Goal: Find specific page/section: Find specific page/section

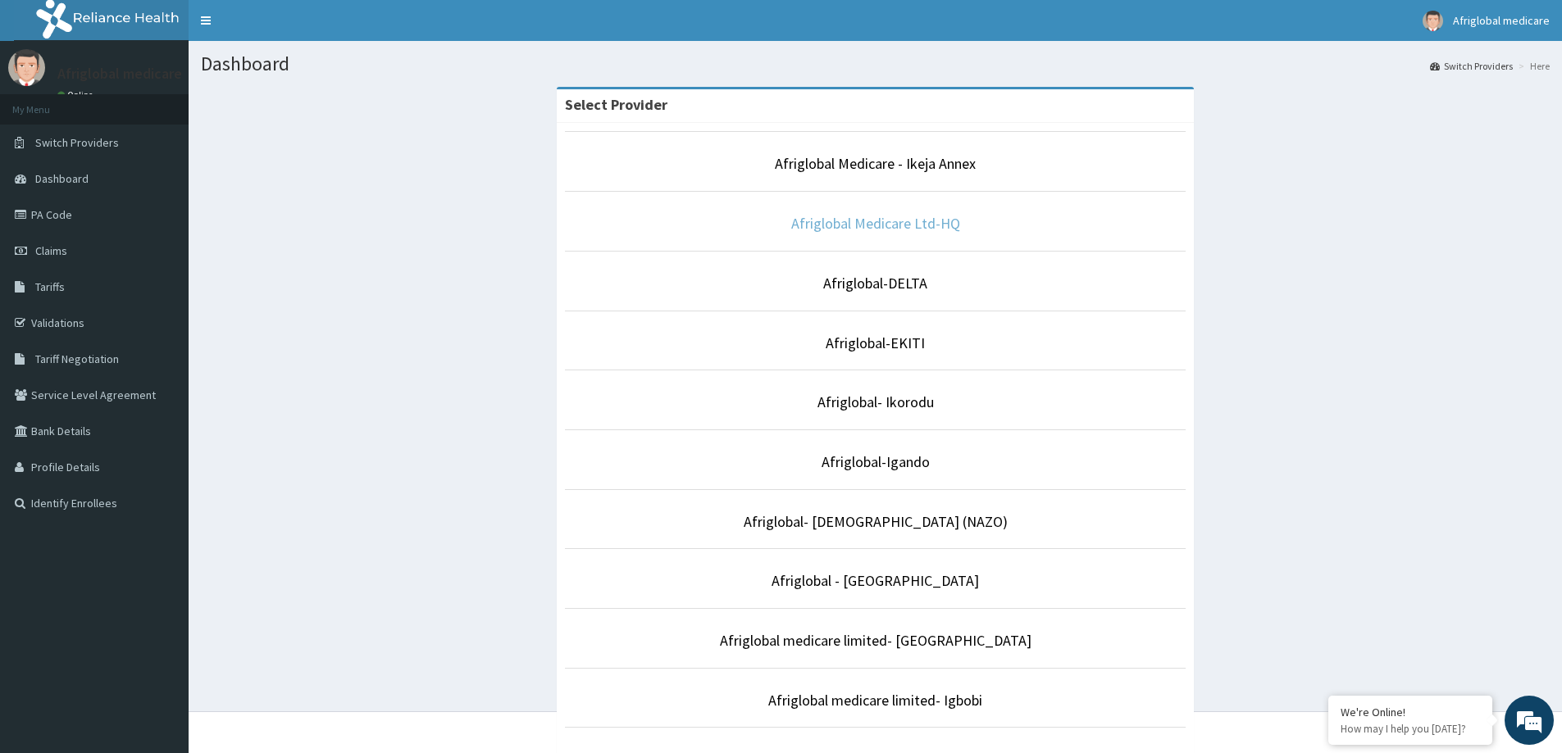
click at [913, 218] on link "Afriglobal Medicare Ltd-HQ" at bounding box center [875, 223] width 169 height 19
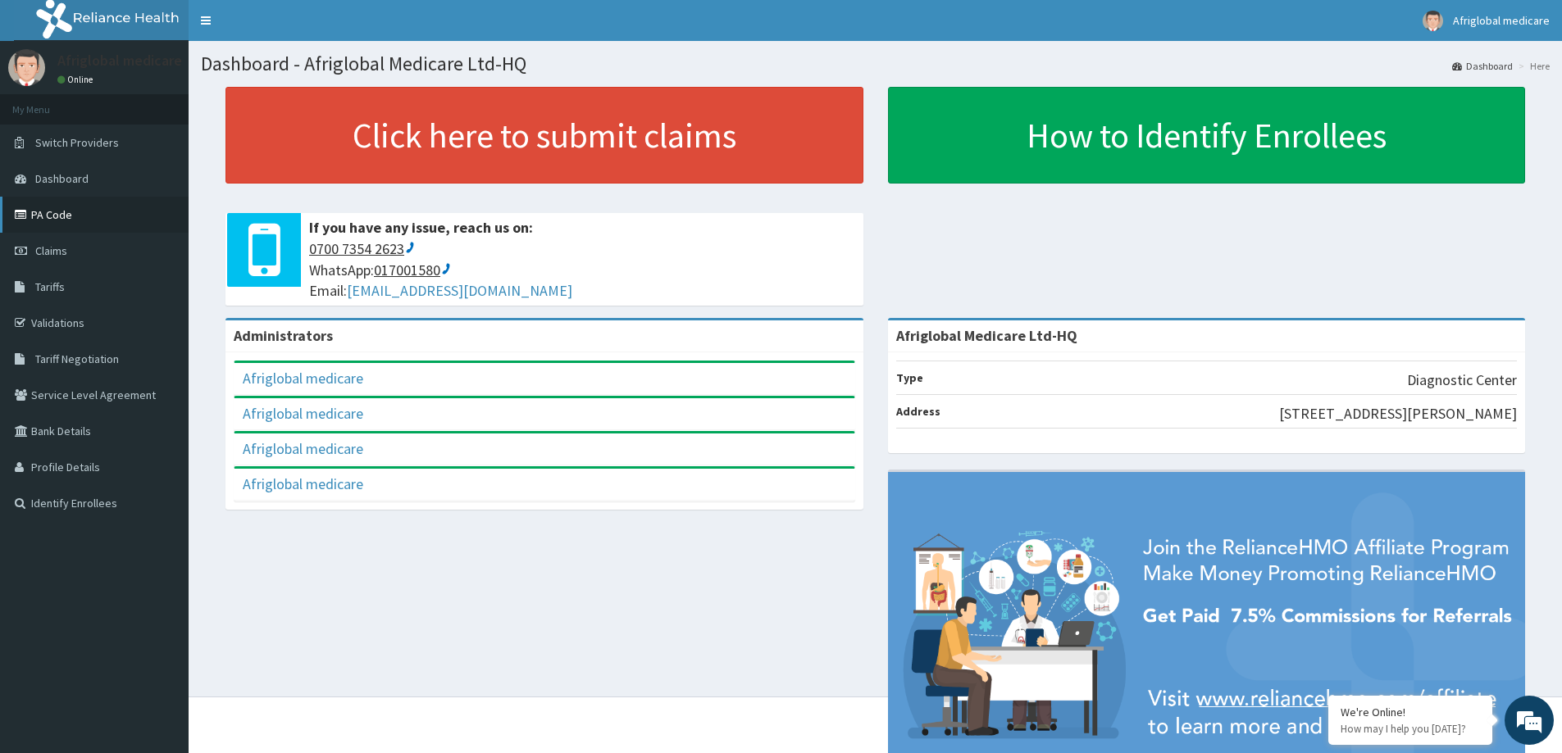
click at [43, 216] on link "PA Code" at bounding box center [94, 215] width 189 height 36
